Goal: Find specific page/section: Find specific page/section

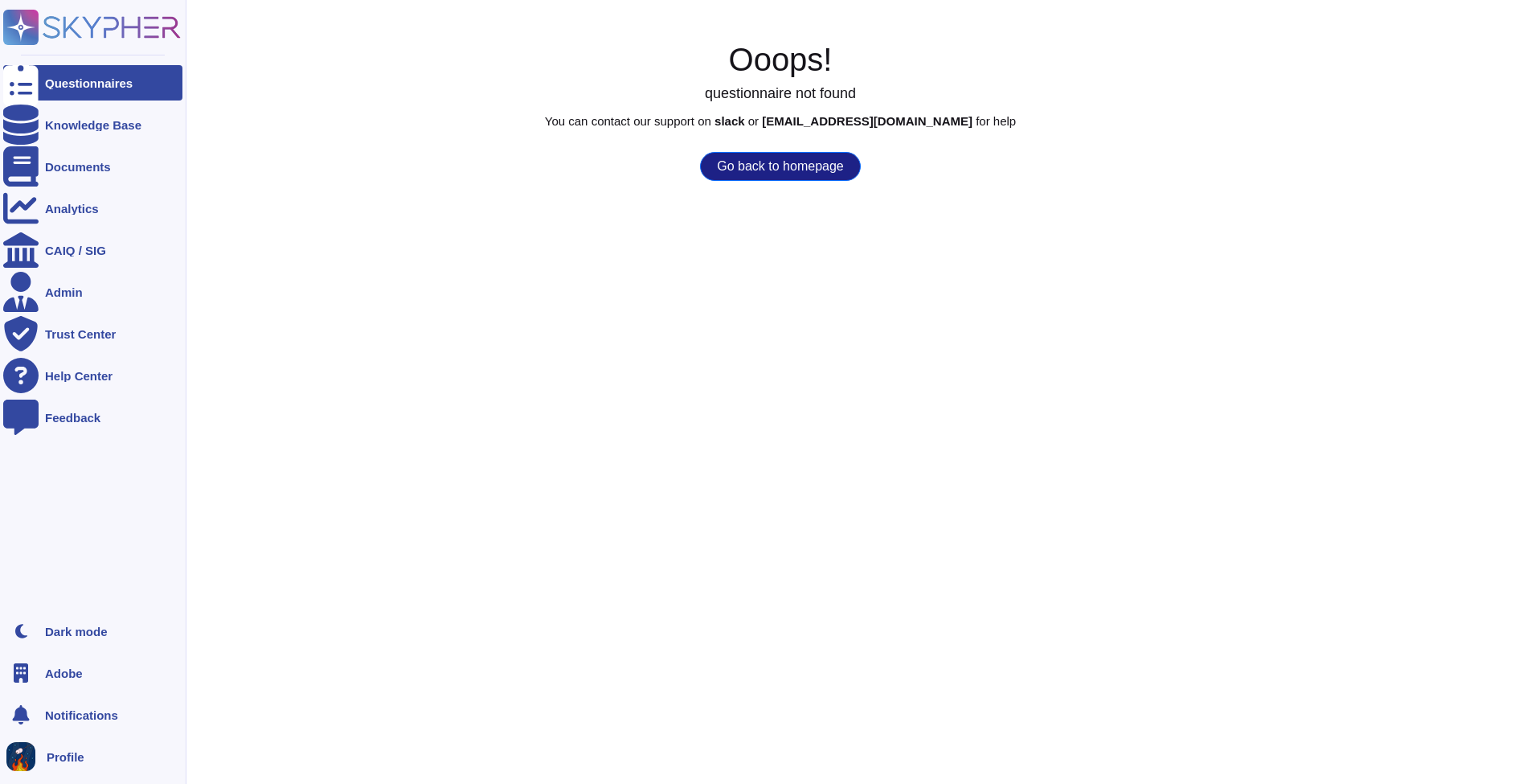
click at [76, 664] on div "Adobe" at bounding box center [93, 673] width 180 height 36
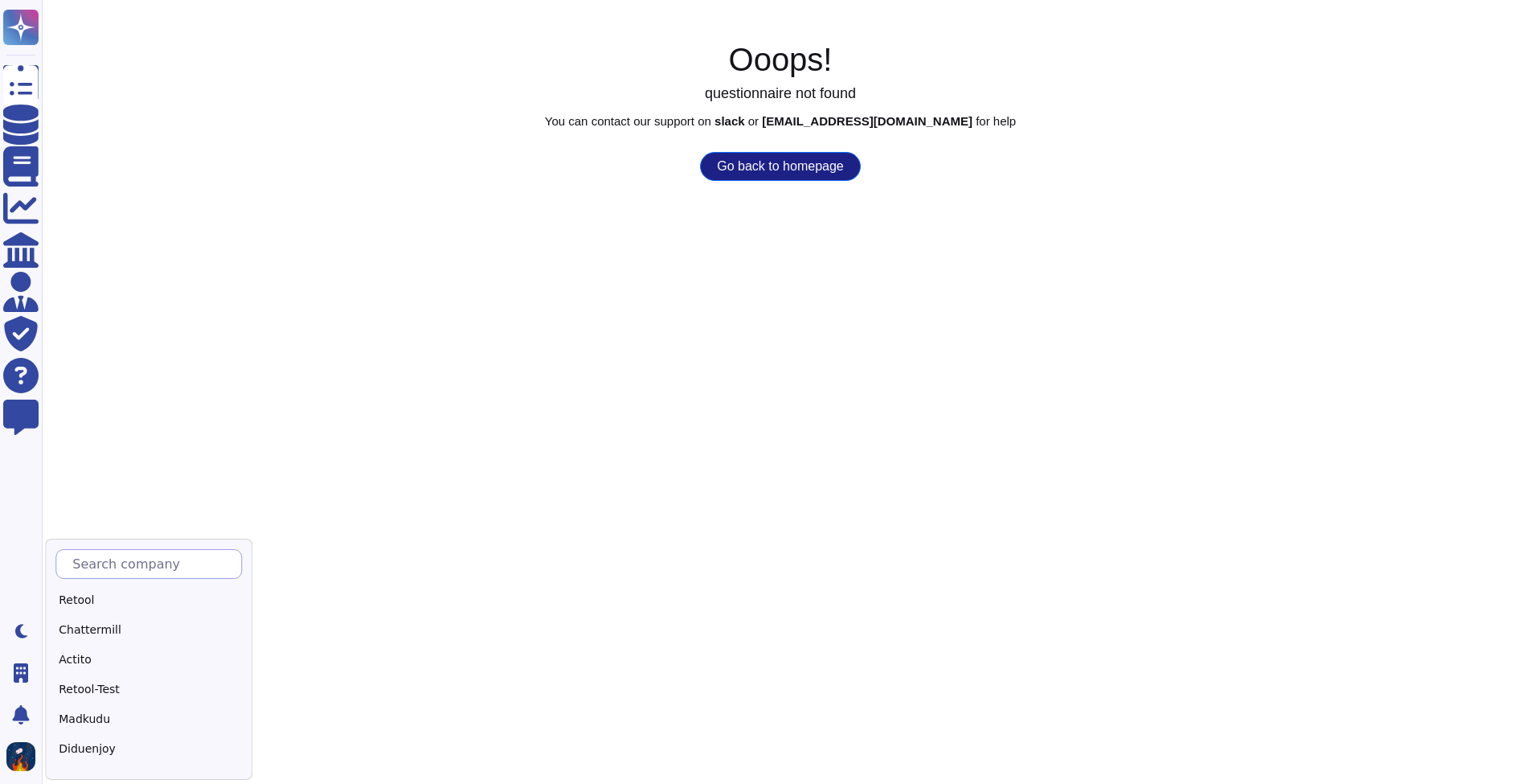
click at [111, 565] on input "text" at bounding box center [152, 564] width 177 height 28
type input "s"
type input "S"
click at [104, 602] on div "Skypher" at bounding box center [156, 600] width 201 height 23
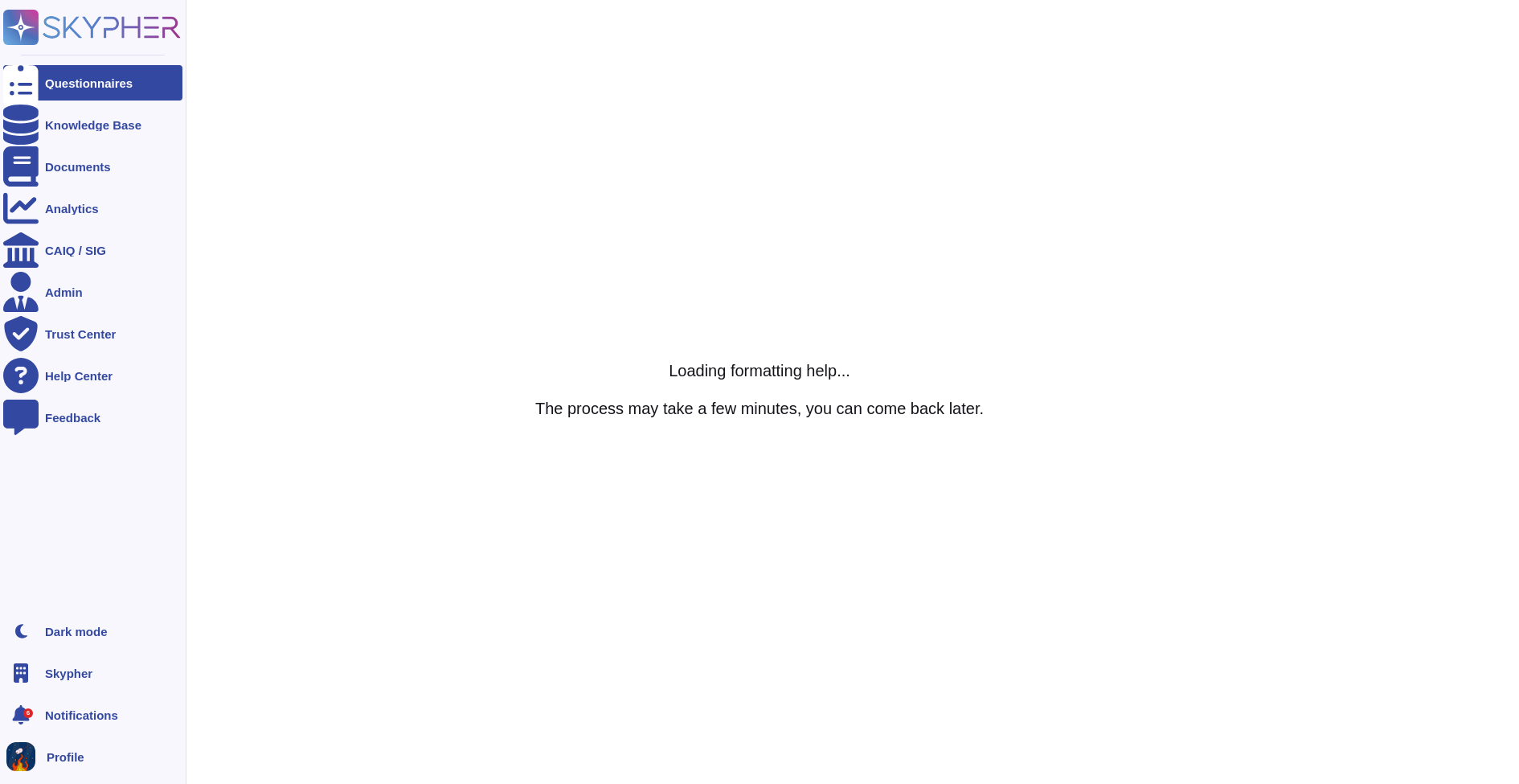
click at [27, 86] on div at bounding box center [21, 82] width 36 height 36
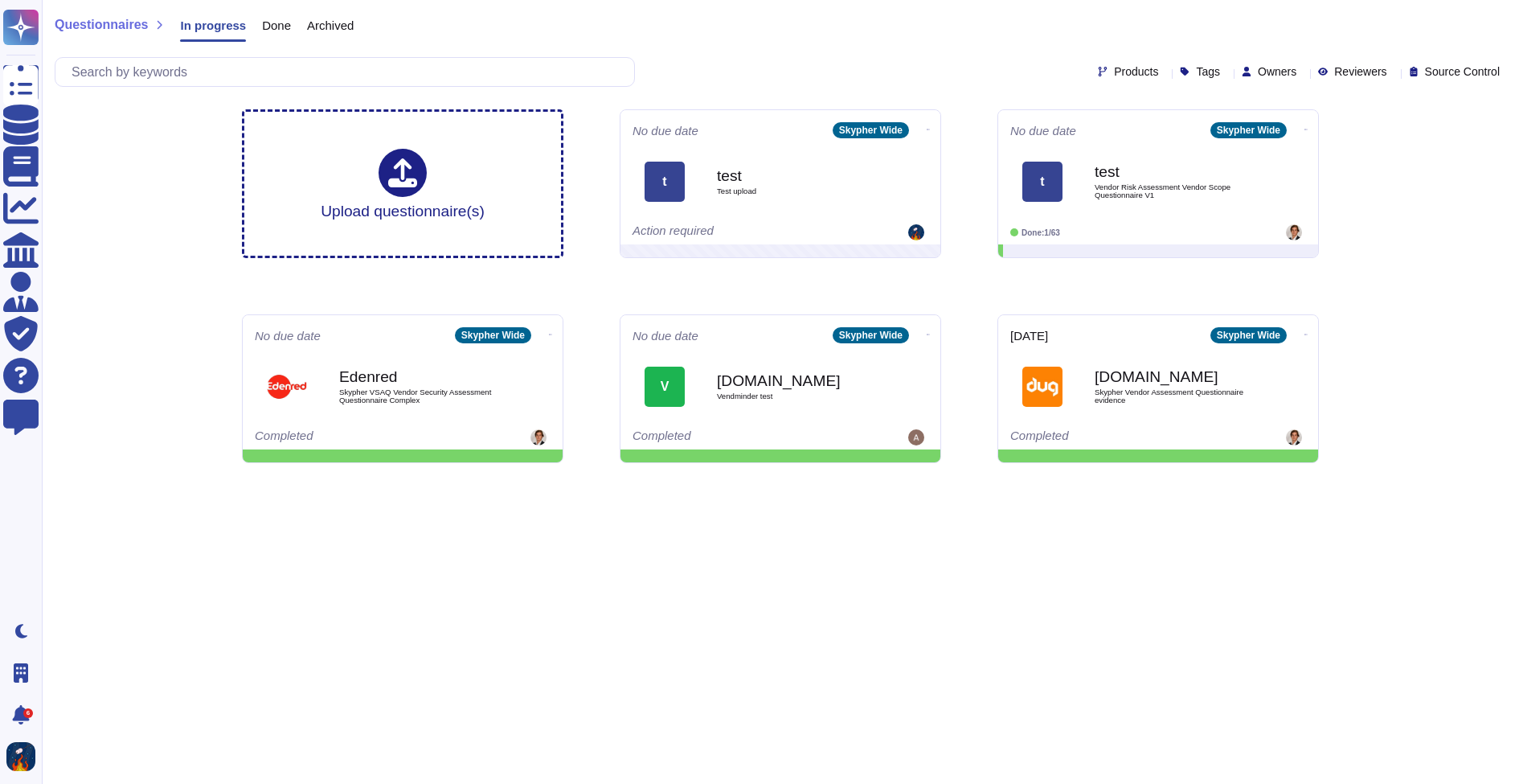
click at [980, 290] on div "Upload questionnaire(s) No due date Skypher Wide t test Test upload Action requ…" at bounding box center [781, 286] width 1102 height 379
